Goal: Check status: Check status

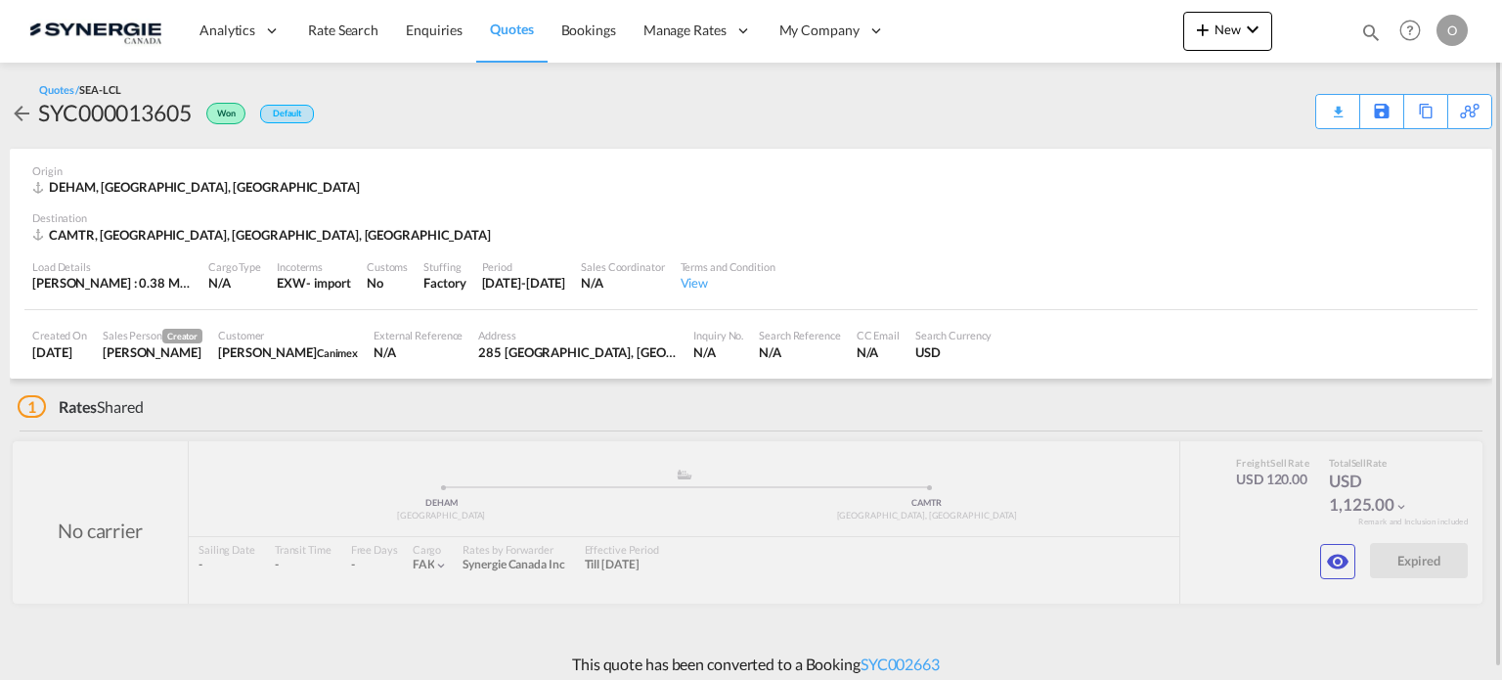
click at [1364, 31] on md-icon "icon-magnify" at bounding box center [1371, 33] width 22 height 22
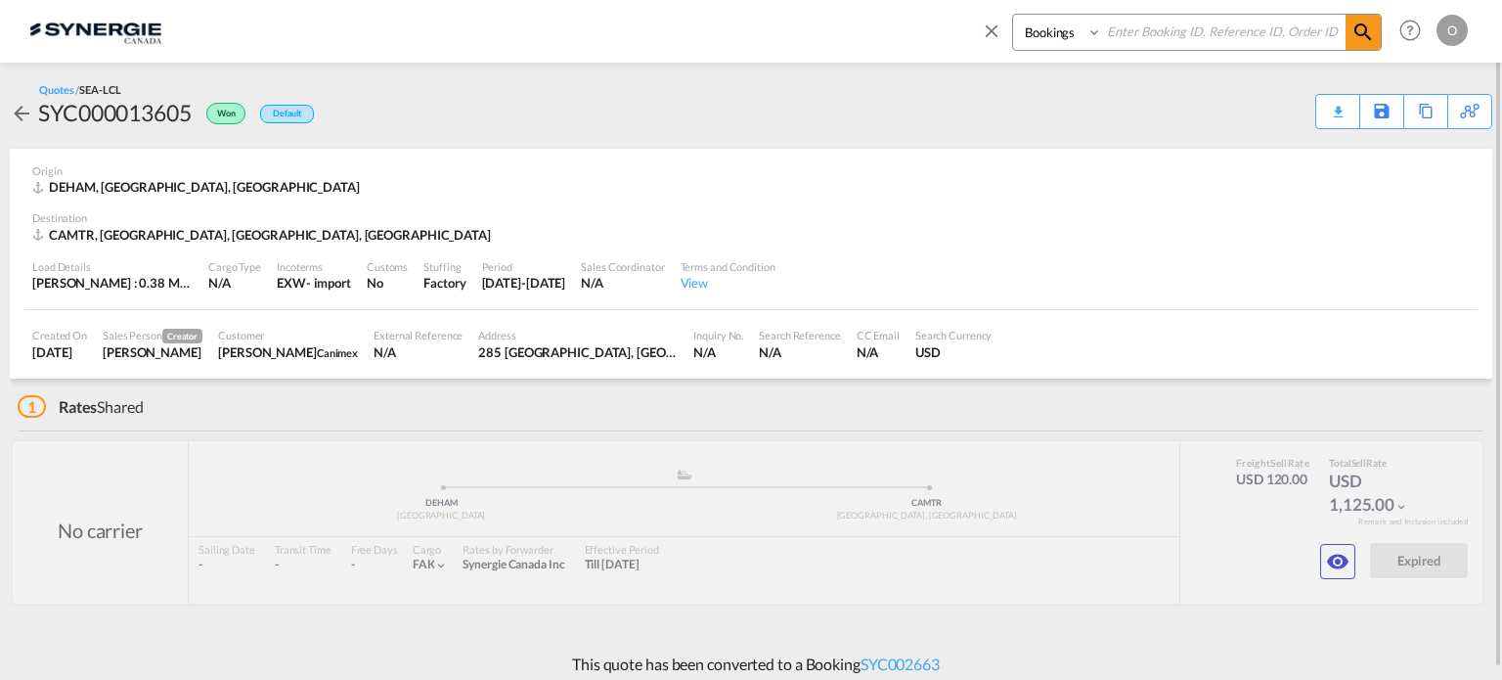
click at [1053, 24] on select "Bookings Quotes Enquiries" at bounding box center [1059, 32] width 93 height 35
select select "Quotes"
click at [1013, 15] on select "Bookings Quotes Enquiries" at bounding box center [1059, 32] width 93 height 35
paste input "SYC000013605"
type input "SYC000013605"
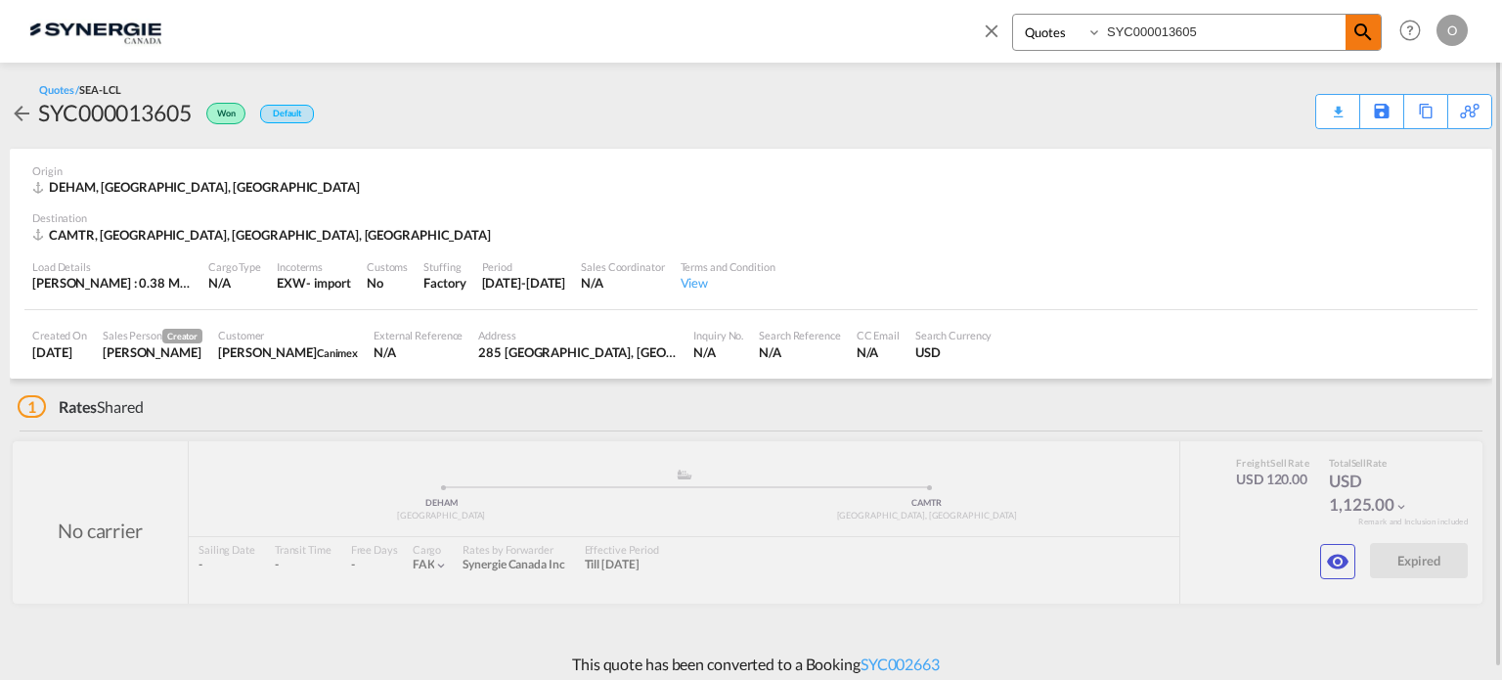
click at [1373, 36] on md-icon "icon-magnify" at bounding box center [1362, 32] width 23 height 23
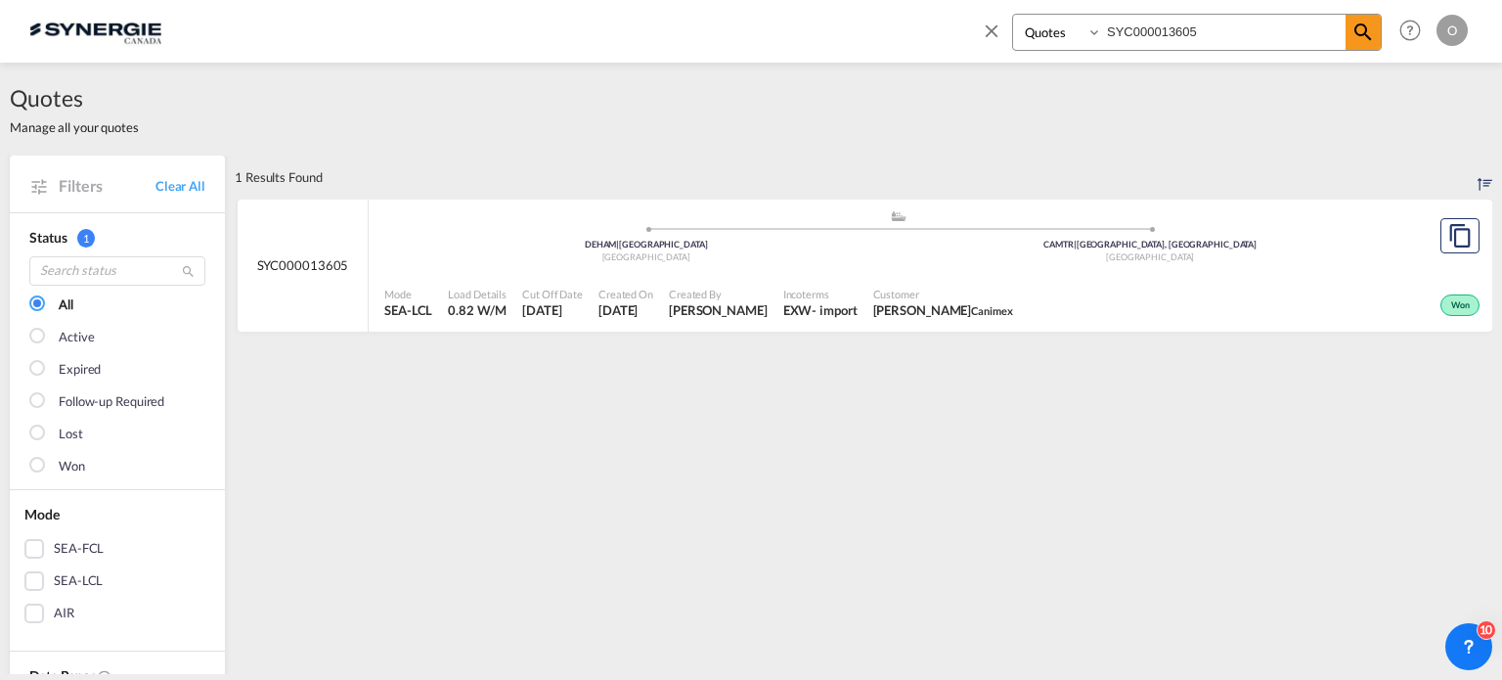
click at [1135, 290] on div "Won" at bounding box center [1253, 303] width 464 height 49
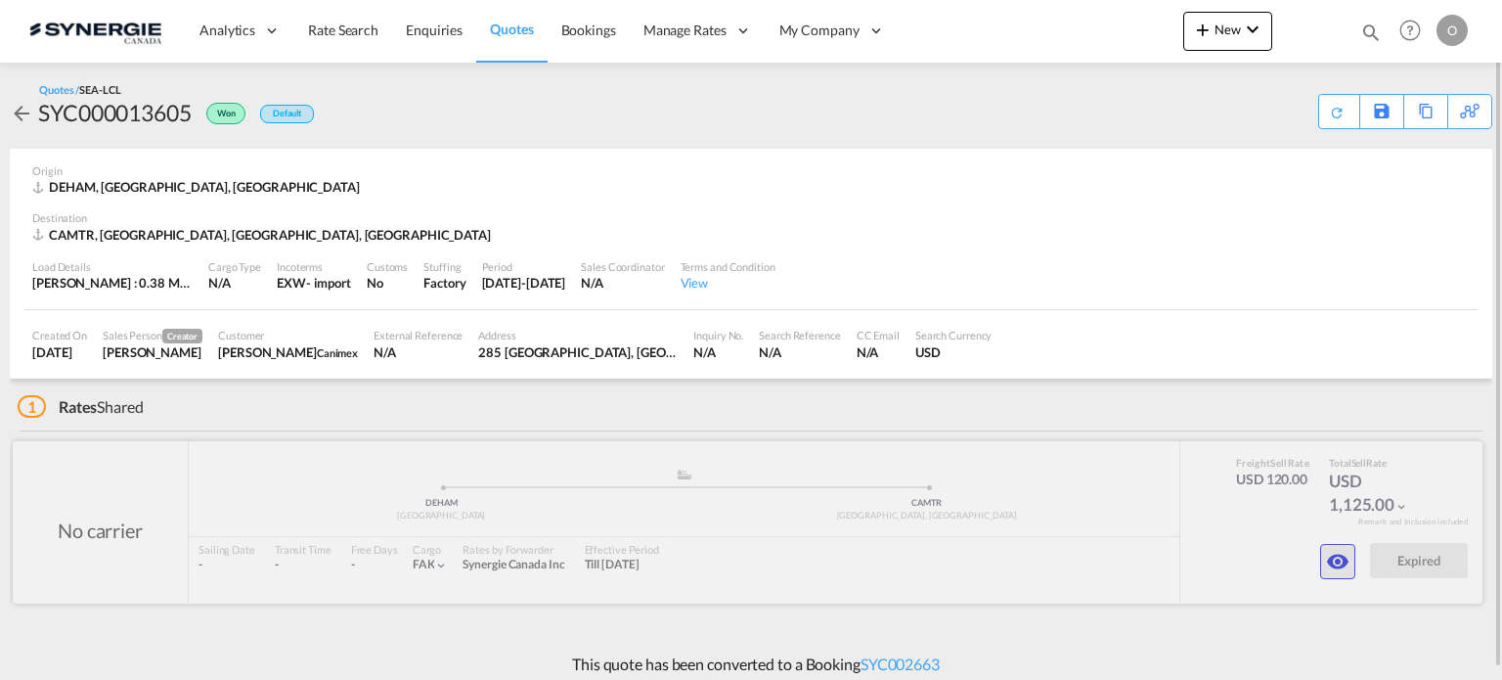
click at [1337, 558] on md-icon "icon-eye" at bounding box center [1337, 561] width 23 height 23
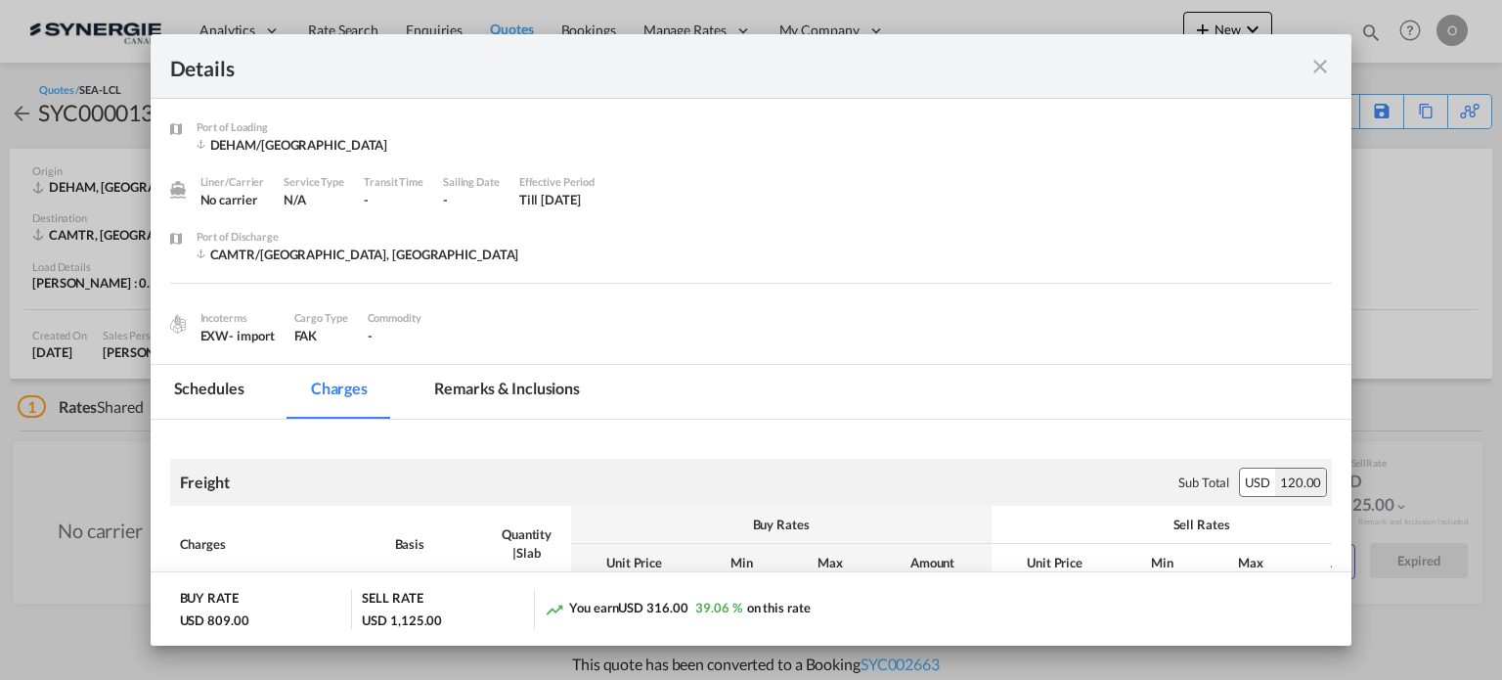
click at [1320, 71] on md-icon "icon-close fg-AAA8AD m-0 cursor" at bounding box center [1319, 66] width 23 height 23
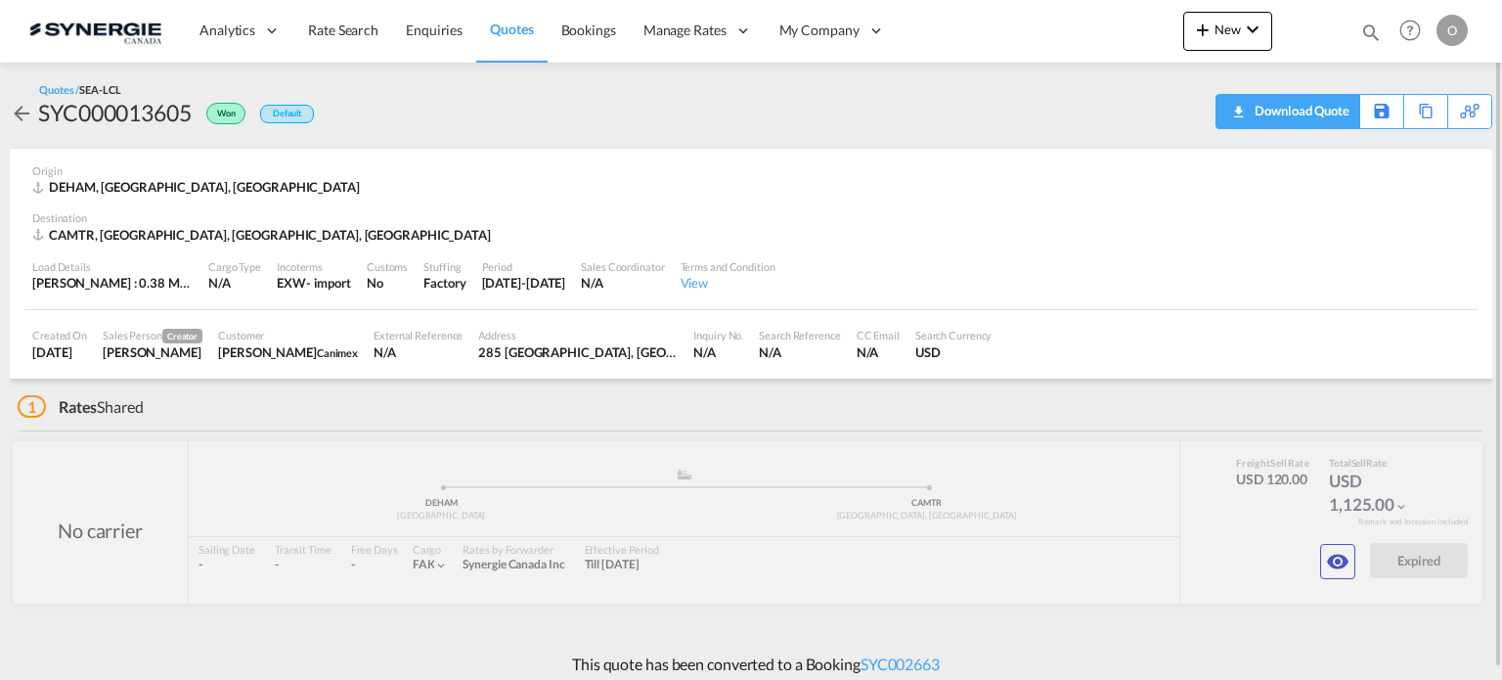
click at [1330, 121] on div "Download Quote" at bounding box center [1300, 110] width 100 height 31
